Goal: Answer question/provide support

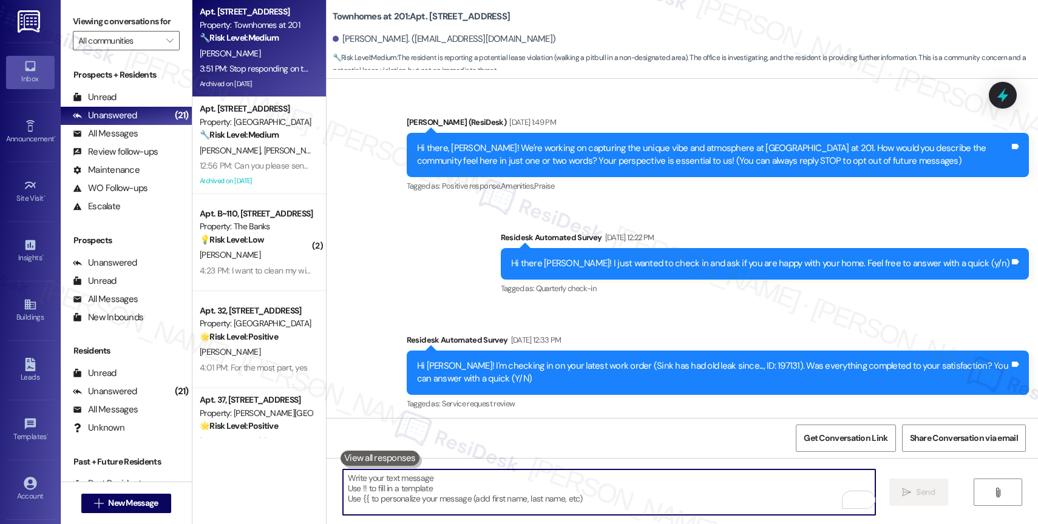
scroll to position [16645, 0]
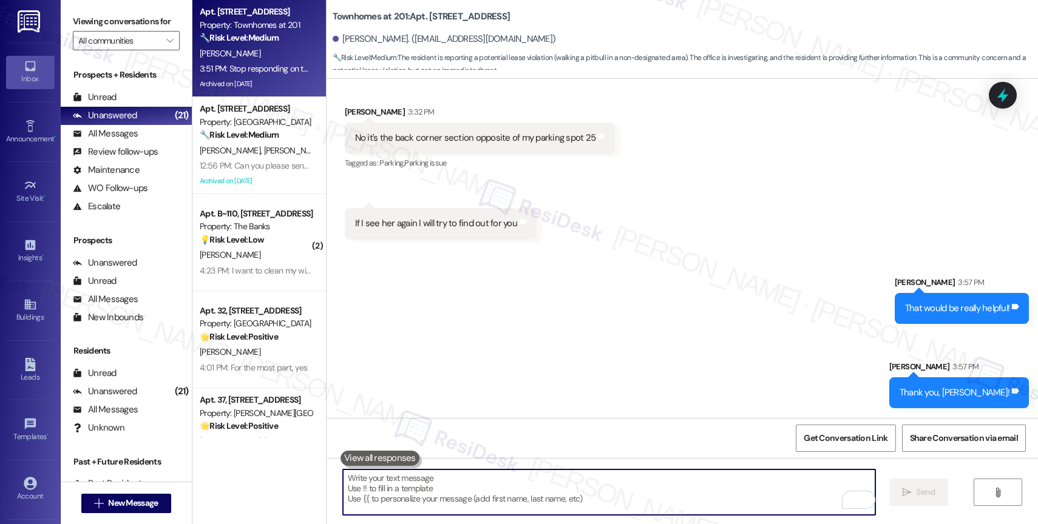
click at [262, 38] on strong "🔧 Risk Level: Medium" at bounding box center [239, 37] width 79 height 11
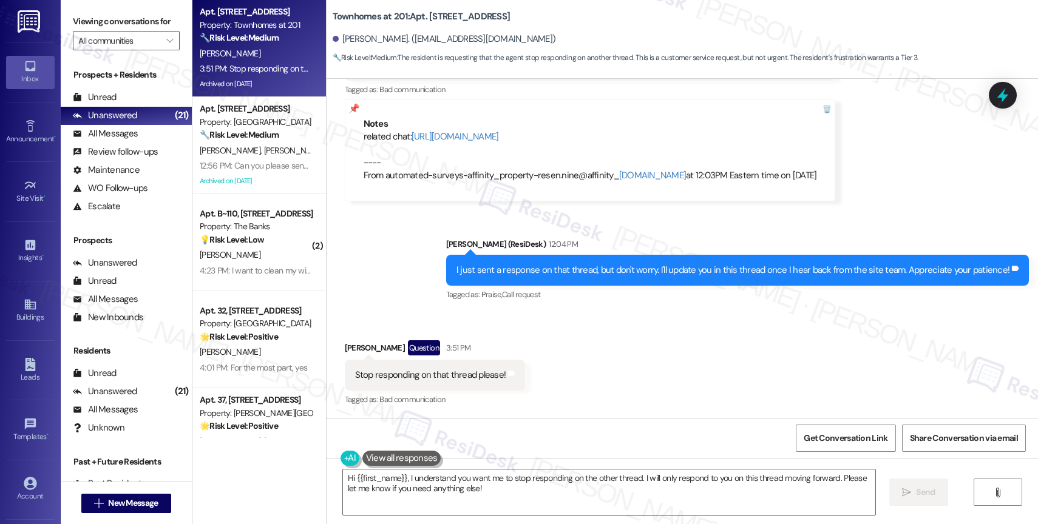
scroll to position [36423, 0]
click at [405, 482] on textarea "Hi {{first_name}}, I understand you want me to stop responding on the other thr…" at bounding box center [609, 493] width 532 height 46
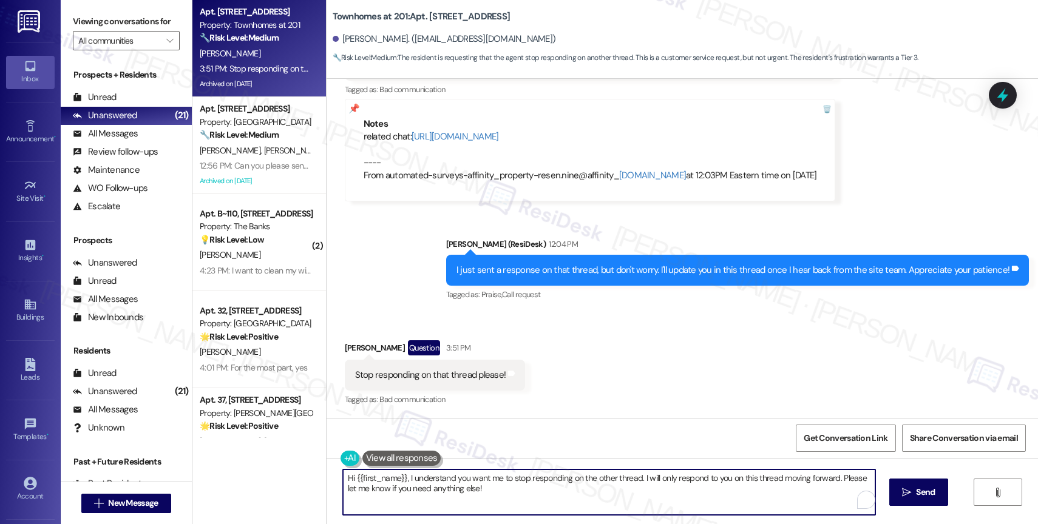
click at [405, 482] on textarea "Hi {{first_name}}, I understand you want me to stop responding on the other thr…" at bounding box center [609, 493] width 532 height 46
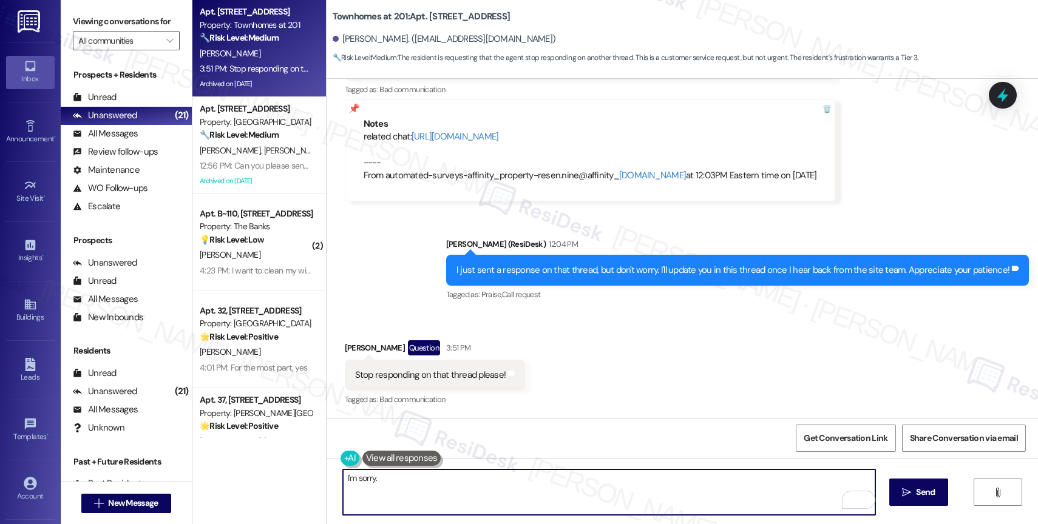
drag, startPoint x: 348, startPoint y: 478, endPoint x: 365, endPoint y: 475, distance: 17.9
click at [348, 478] on textarea "I'm sorry." at bounding box center [609, 493] width 532 height 46
click at [411, 476] on textarea "I'm so sorry." at bounding box center [609, 493] width 532 height 46
click at [402, 483] on textarea "I'm so sorry." at bounding box center [609, 493] width 532 height 46
click at [343, 477] on textarea "I'm so sorry." at bounding box center [609, 493] width 532 height 46
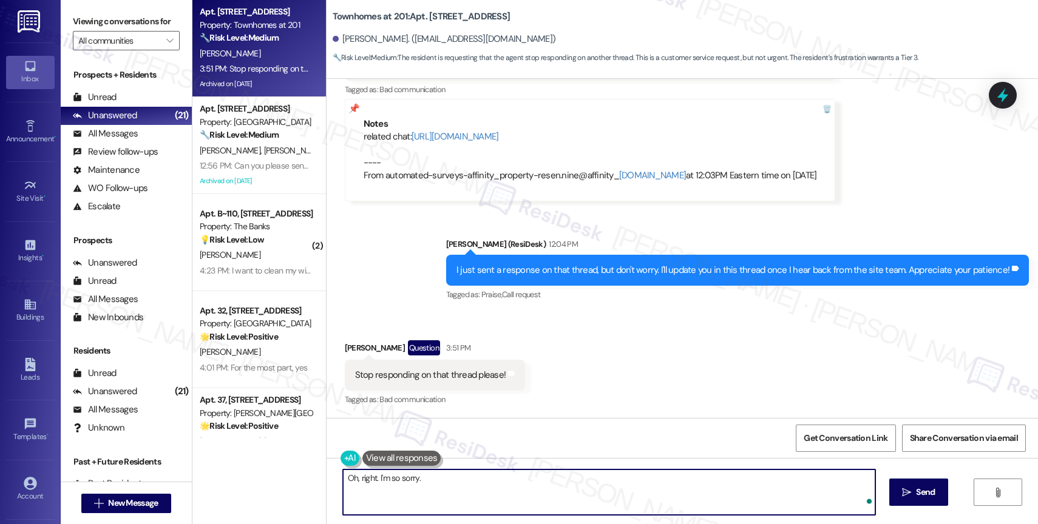
click at [467, 479] on textarea "Oh, right. I'm so sorry." at bounding box center [609, 493] width 532 height 46
click at [752, 478] on textarea "Oh, right. I'm so sorry. The site team's response was sent to that thread. I'll…" at bounding box center [609, 493] width 532 height 46
click at [593, 476] on textarea "Oh, right. I'm so sorry. The site team's response was sent to that thread. I'll…" at bounding box center [609, 493] width 532 height 46
drag, startPoint x: 706, startPoint y: 477, endPoint x: 684, endPoint y: 477, distance: 22.5
click at [684, 477] on textarea "Oh, right. I'm so sorry. The site team's response was sent to that thread. I'll…" at bounding box center [609, 493] width 532 height 46
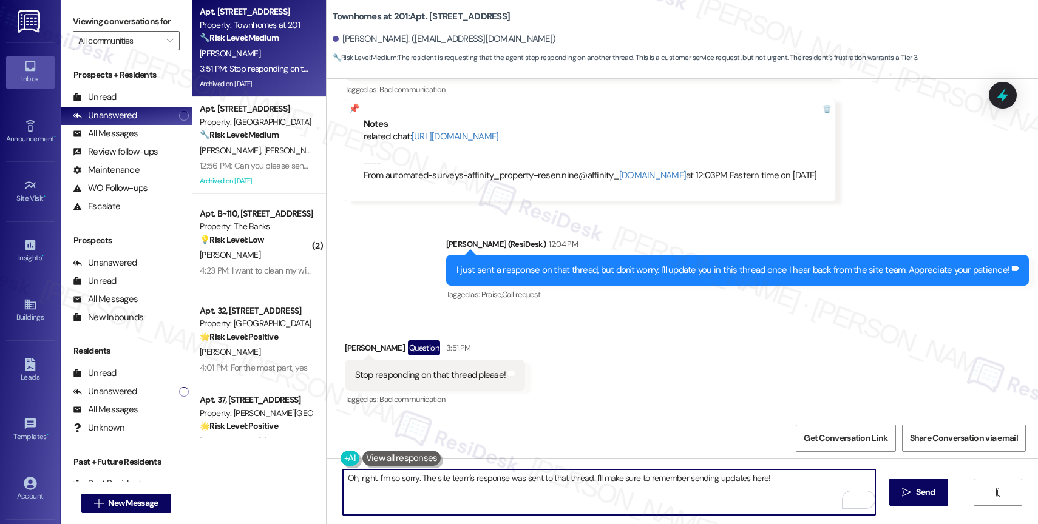
click at [825, 482] on textarea "Oh, right. I'm so sorry. The site team's response was sent to that thread. I'll…" at bounding box center [609, 493] width 532 height 46
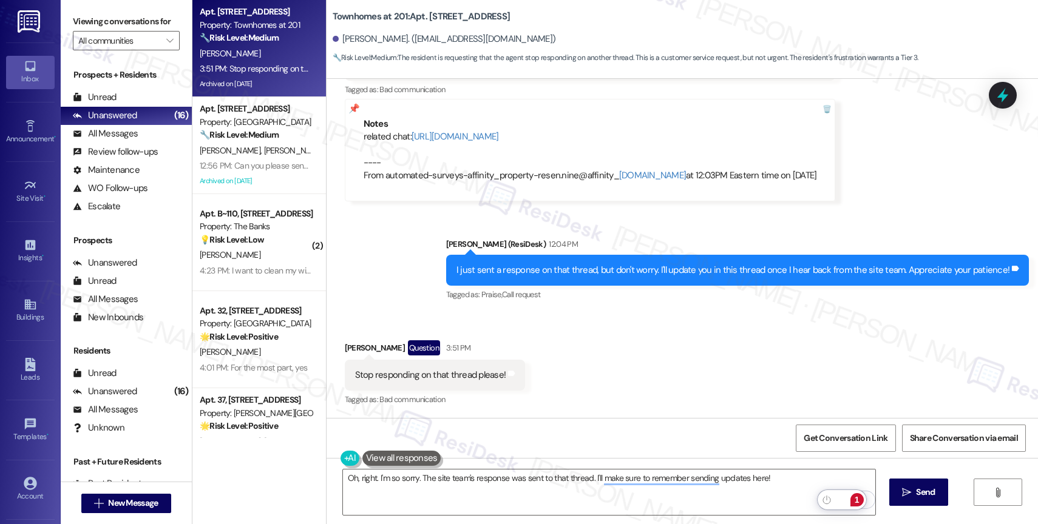
click at [860, 499] on div "1" at bounding box center [856, 499] width 13 height 13
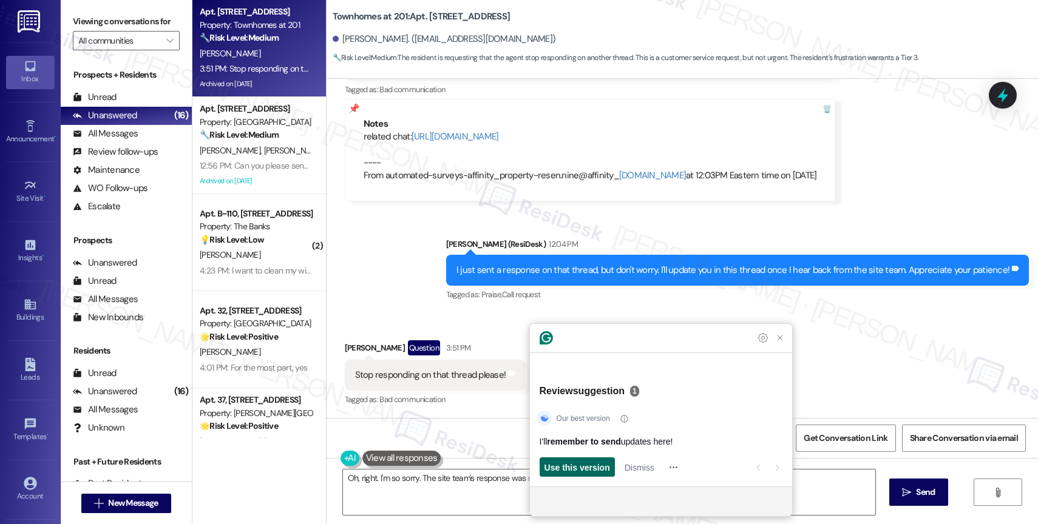
click at [599, 468] on span "Use this version" at bounding box center [577, 467] width 66 height 13
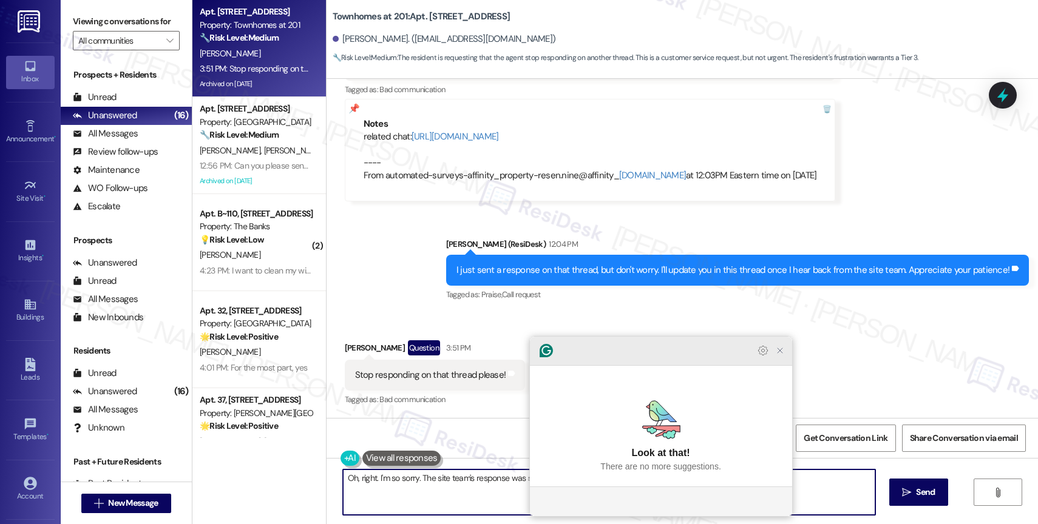
click at [785, 358] on icon "Close Grammarly Assistant" at bounding box center [779, 350] width 15 height 15
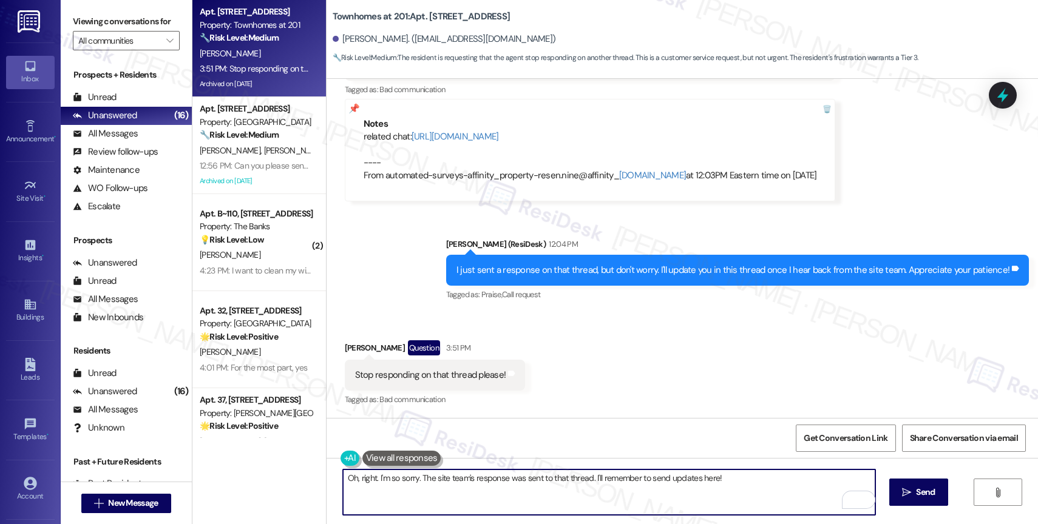
click at [692, 478] on textarea "Oh, right. I'm so sorry. The site team's response was sent to that thread. I'll…" at bounding box center [609, 493] width 532 height 46
click at [663, 475] on textarea "Oh, right. I'm so sorry. The site team's response was sent to that thread. I'll…" at bounding box center [609, 493] width 532 height 46
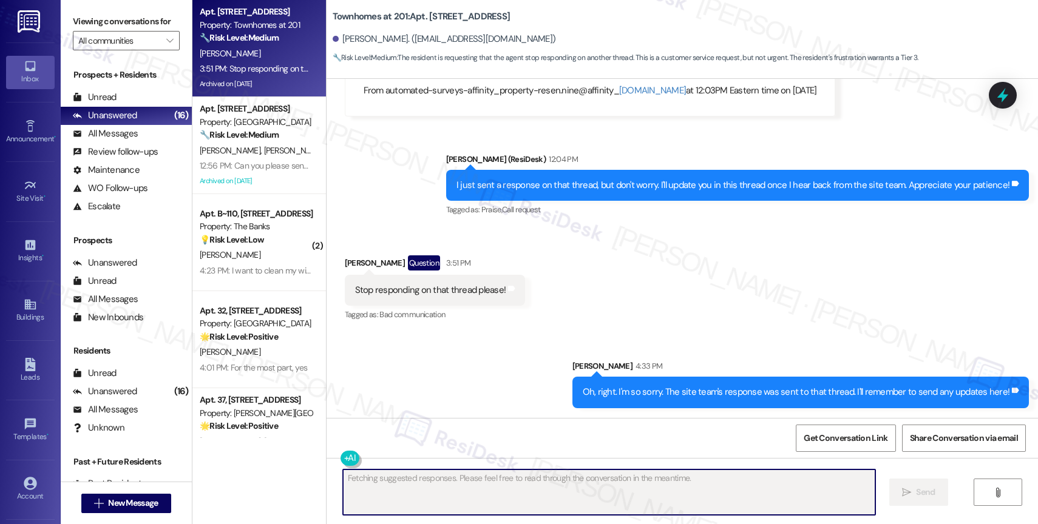
scroll to position [36507, 0]
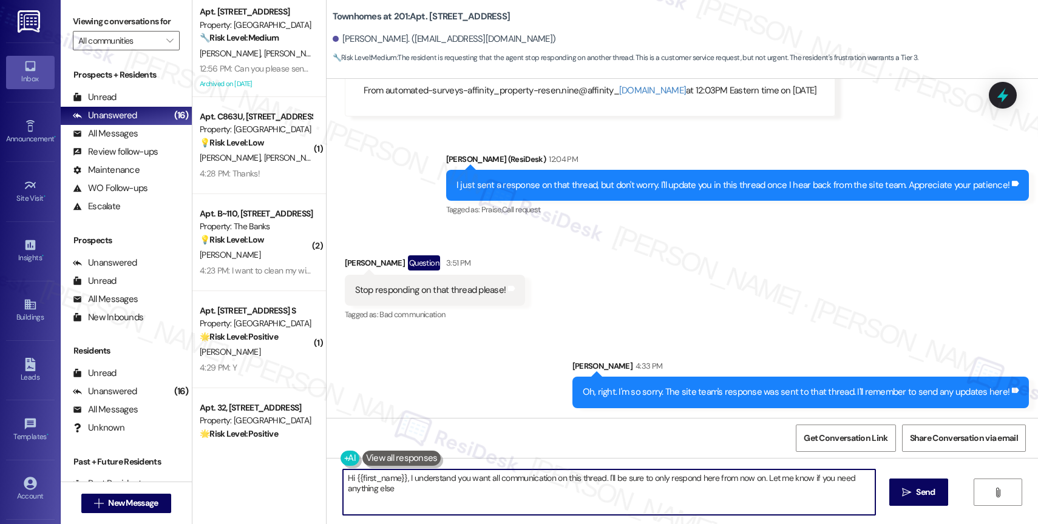
type textarea "Hi {{first_name}}, I understand you want all communication on this thread. I'll…"
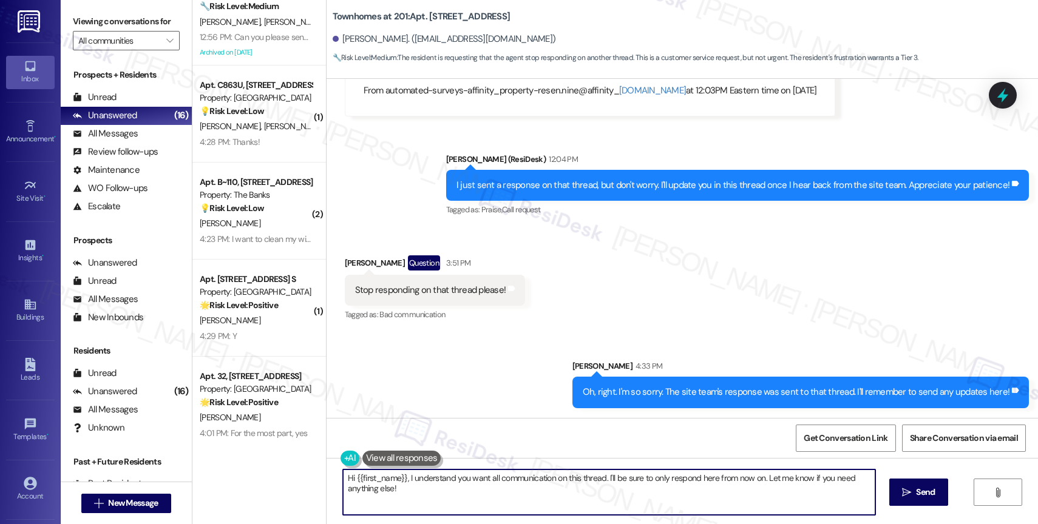
scroll to position [0, 0]
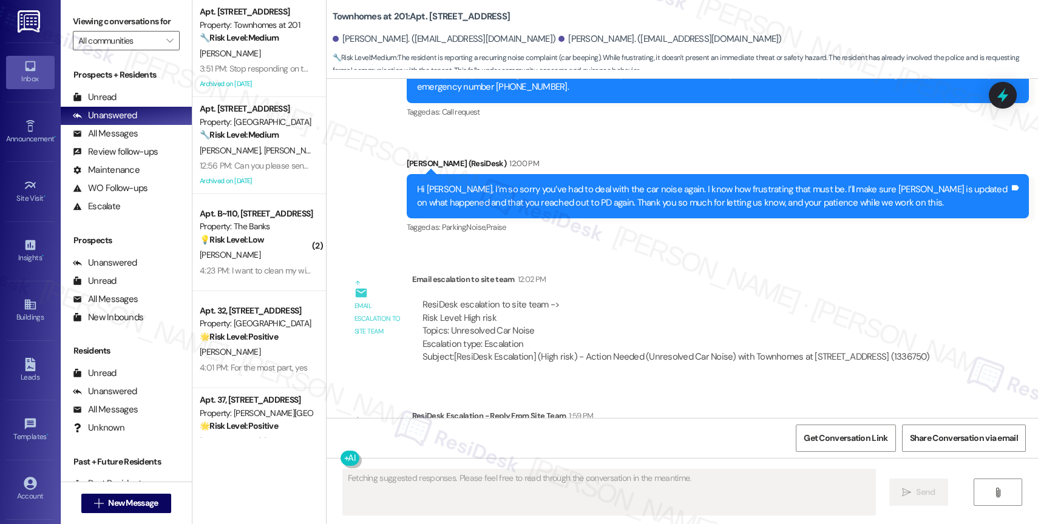
scroll to position [9493, 0]
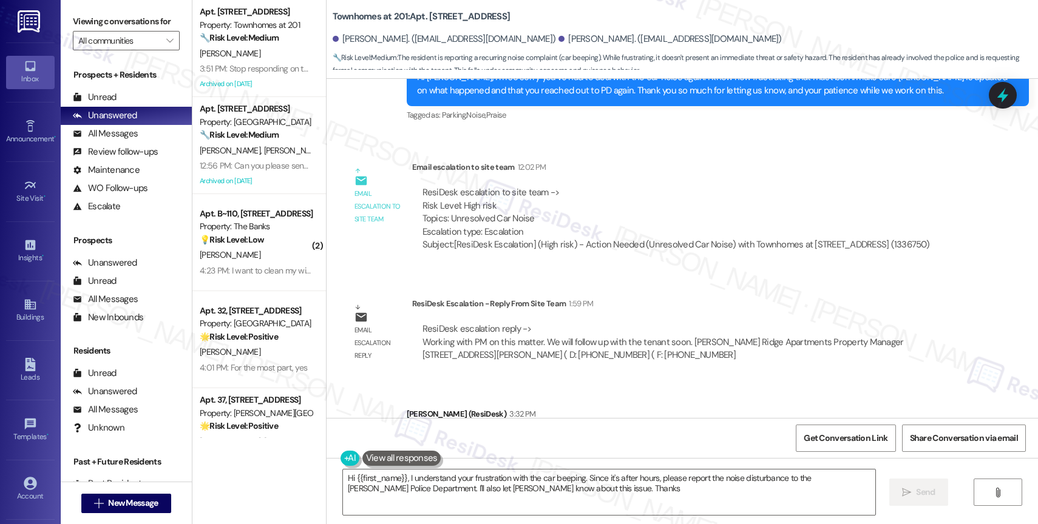
type textarea "Hi {{first_name}}, I understand your frustration with the car beeping. Since it…"
click at [587, 434] on div "Hi Alexandra, thanks for waiting. I just want to inform you that Toni is workin…" at bounding box center [713, 447] width 592 height 26
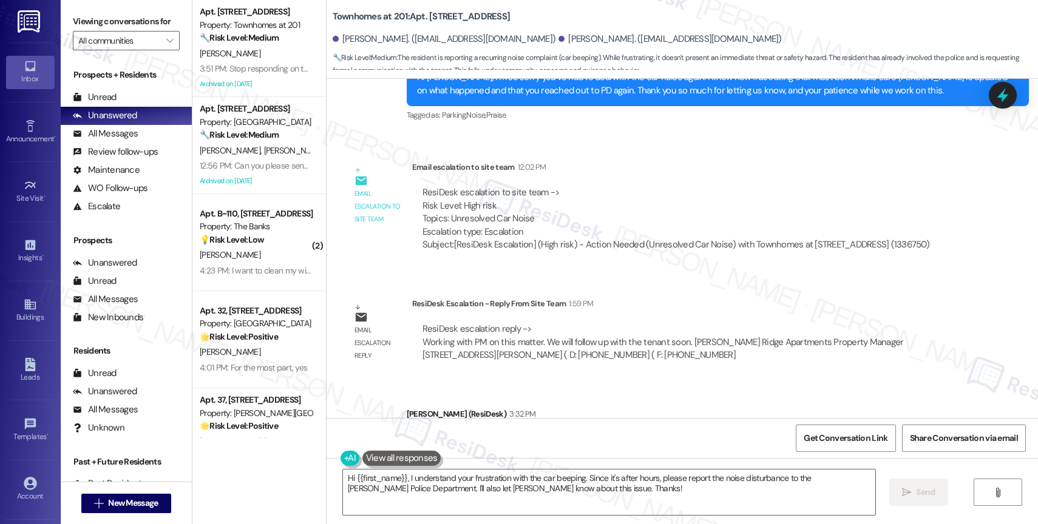
copy div "Hi Alexandra, thanks for waiting. I just want to inform you that Toni is workin…"
click at [598, 399] on div "Sent via SMS Sarah (ResiDesk) 3:32 PM Hi Alexandra, thanks for waiting. I just …" at bounding box center [717, 447] width 640 height 97
